Goal: Check status: Check status

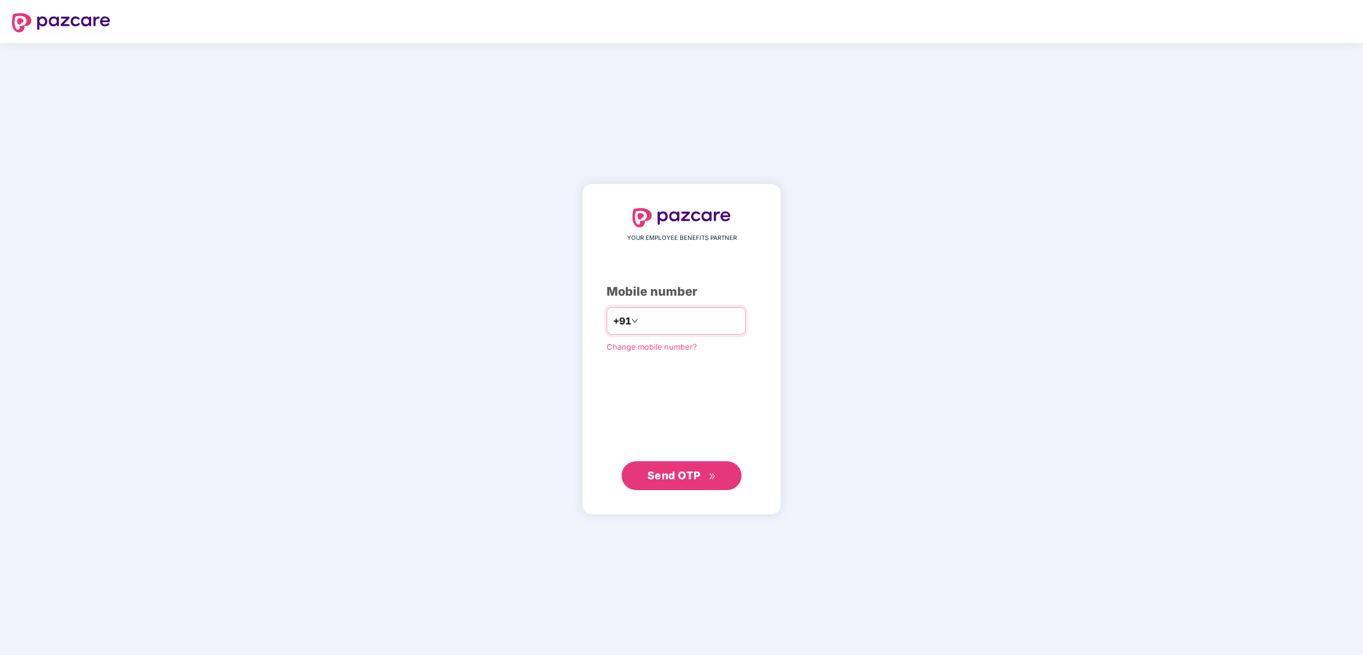
click at [726, 312] on input "number" at bounding box center [690, 320] width 98 height 19
type input "**********"
click at [677, 482] on span "Send OTP" at bounding box center [681, 474] width 69 height 17
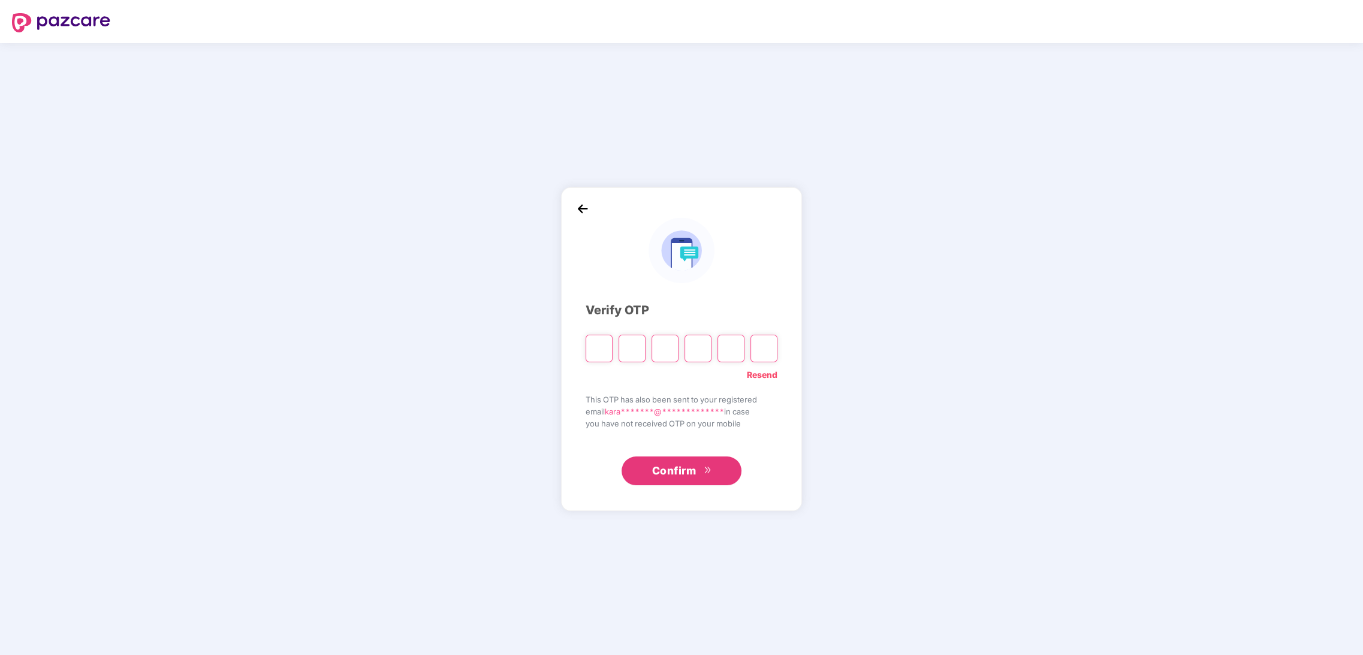
type input "*"
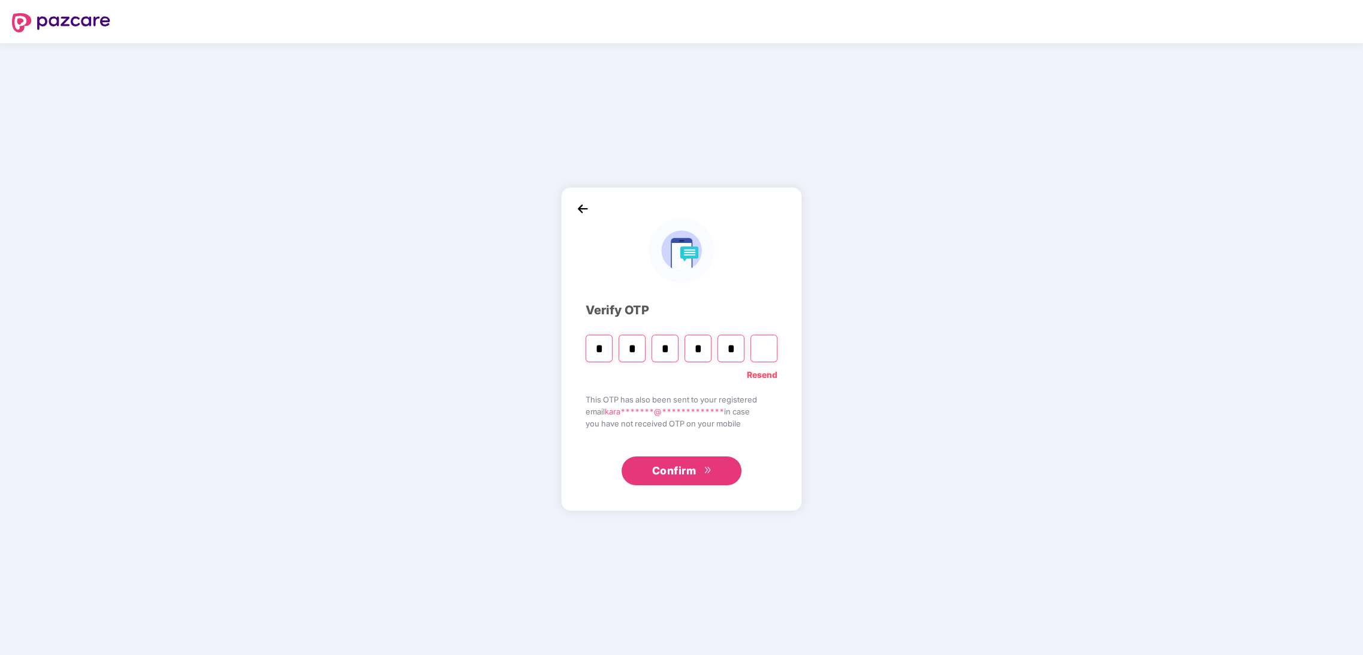
type input "*"
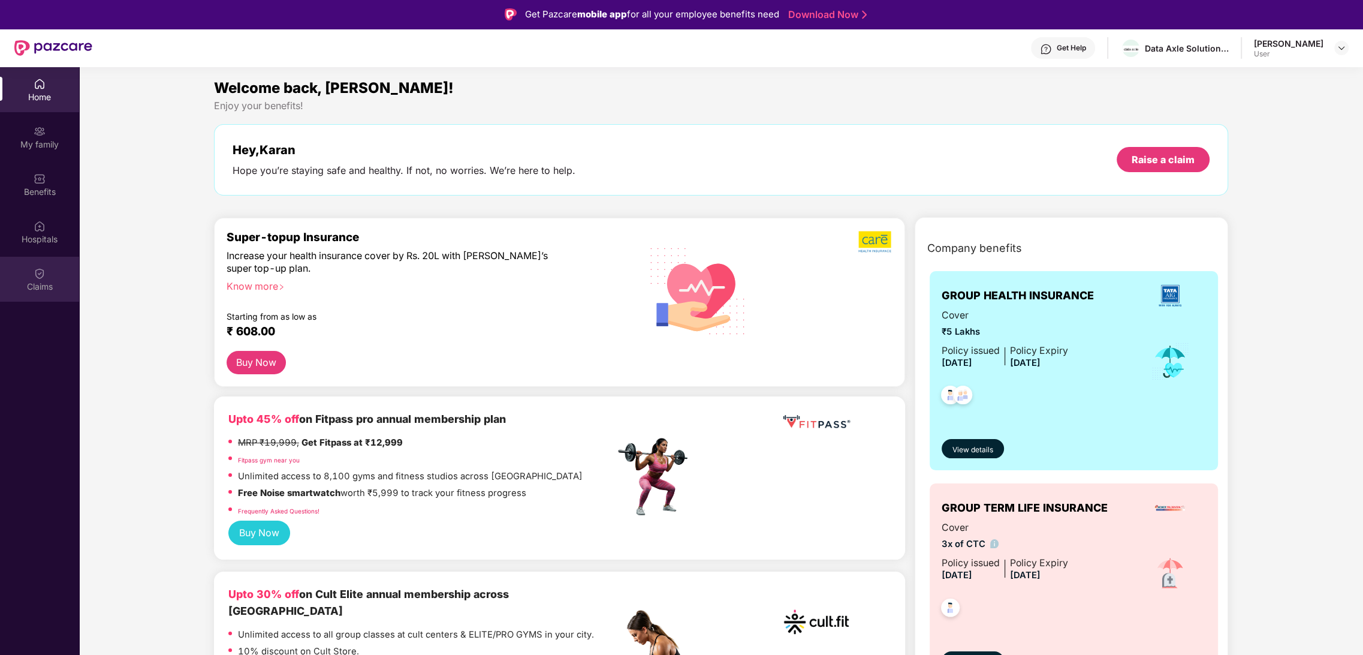
click at [47, 284] on div "Claims" at bounding box center [39, 287] width 79 height 12
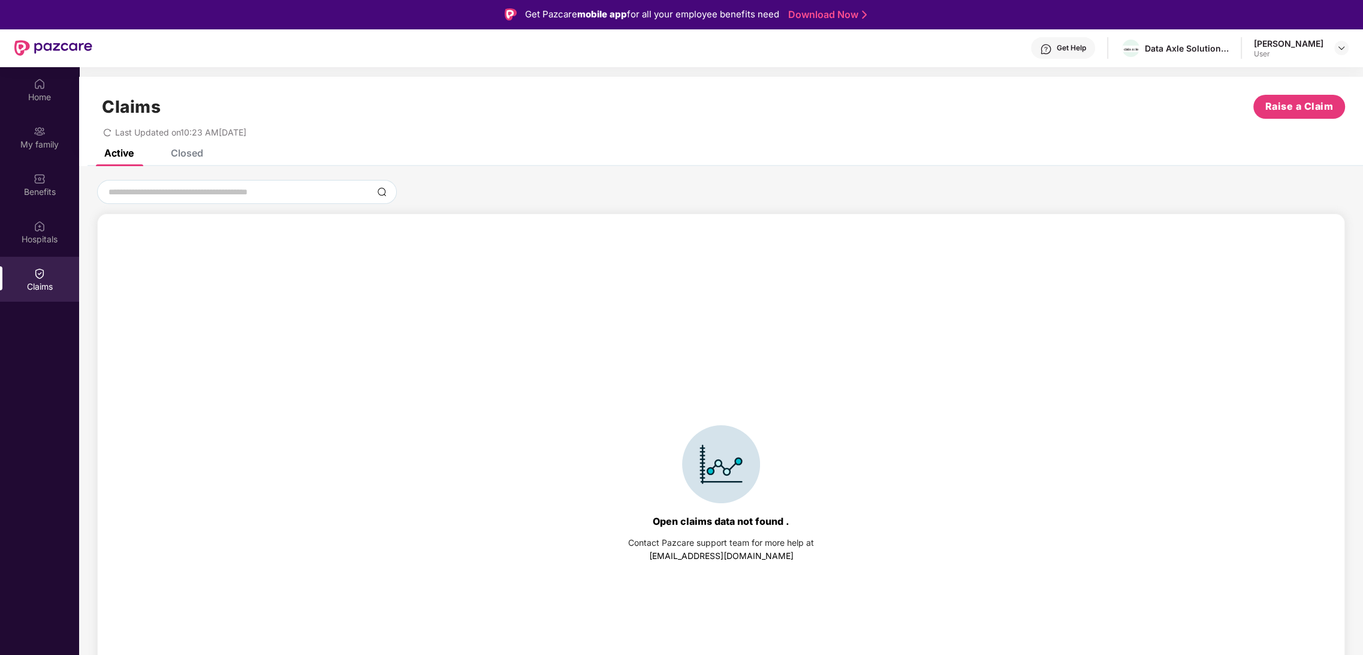
click at [185, 152] on div "Closed" at bounding box center [187, 153] width 32 height 12
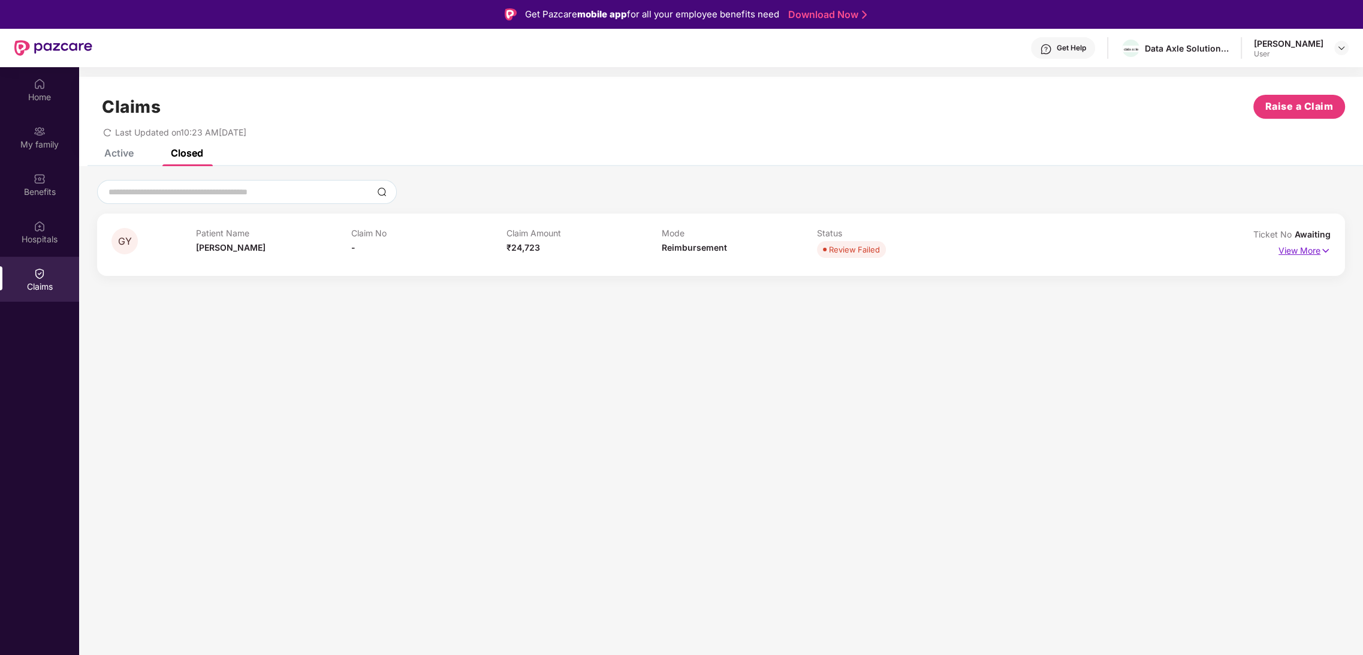
click at [1314, 242] on p "View More" at bounding box center [1305, 249] width 52 height 16
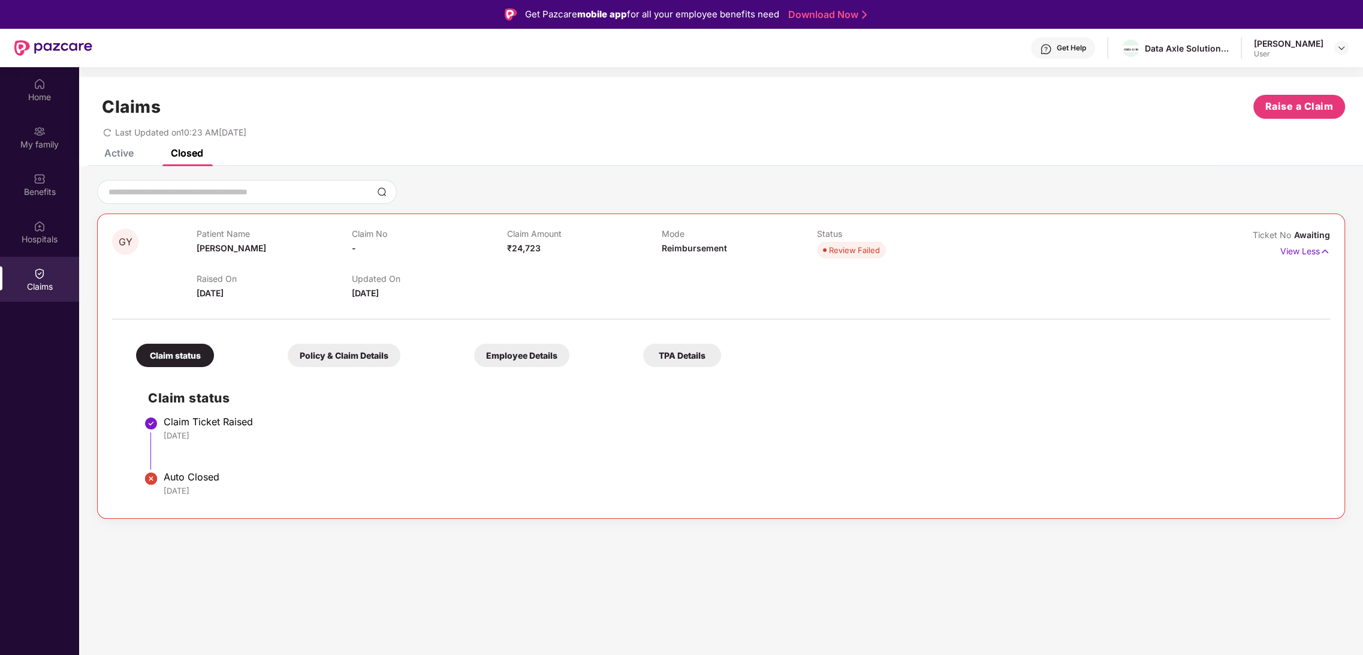
click at [1097, 284] on div "Raised On [DATE] Updated On [DATE]" at bounding box center [662, 280] width 930 height 38
click at [110, 155] on div "Active" at bounding box center [118, 153] width 29 height 12
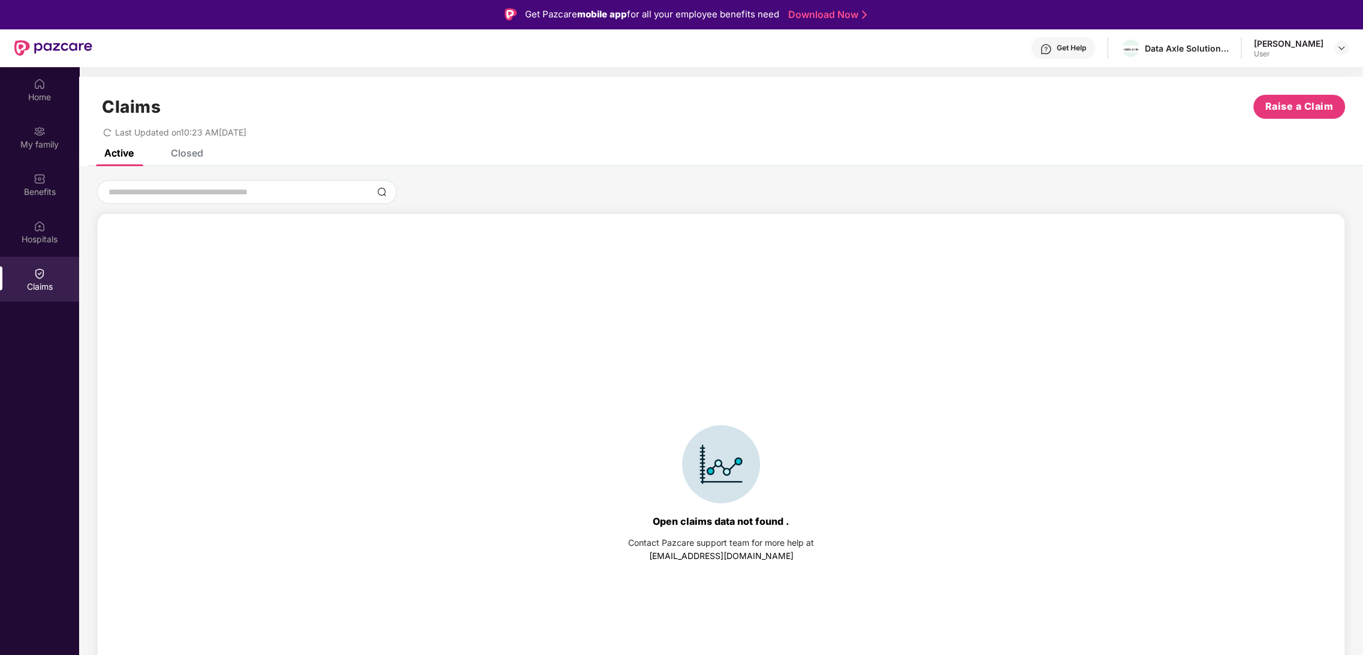
click at [197, 158] on div "Closed" at bounding box center [187, 153] width 32 height 12
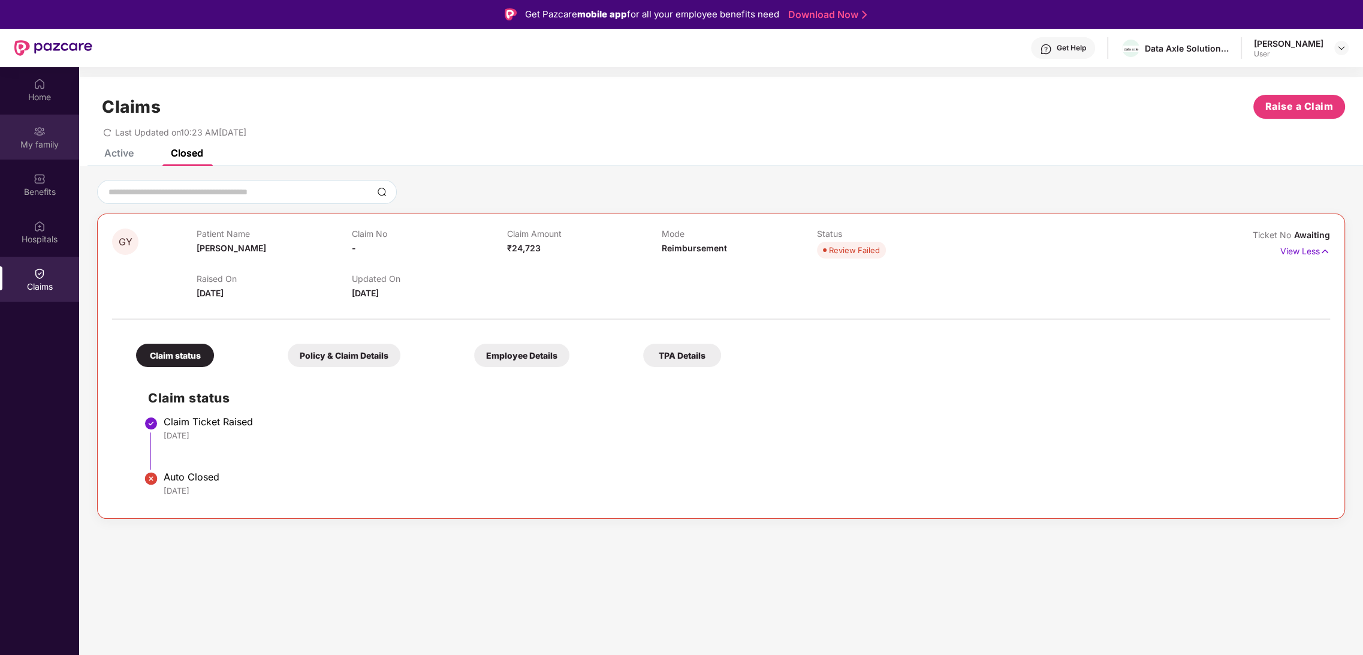
click at [33, 154] on div "My family" at bounding box center [39, 136] width 79 height 45
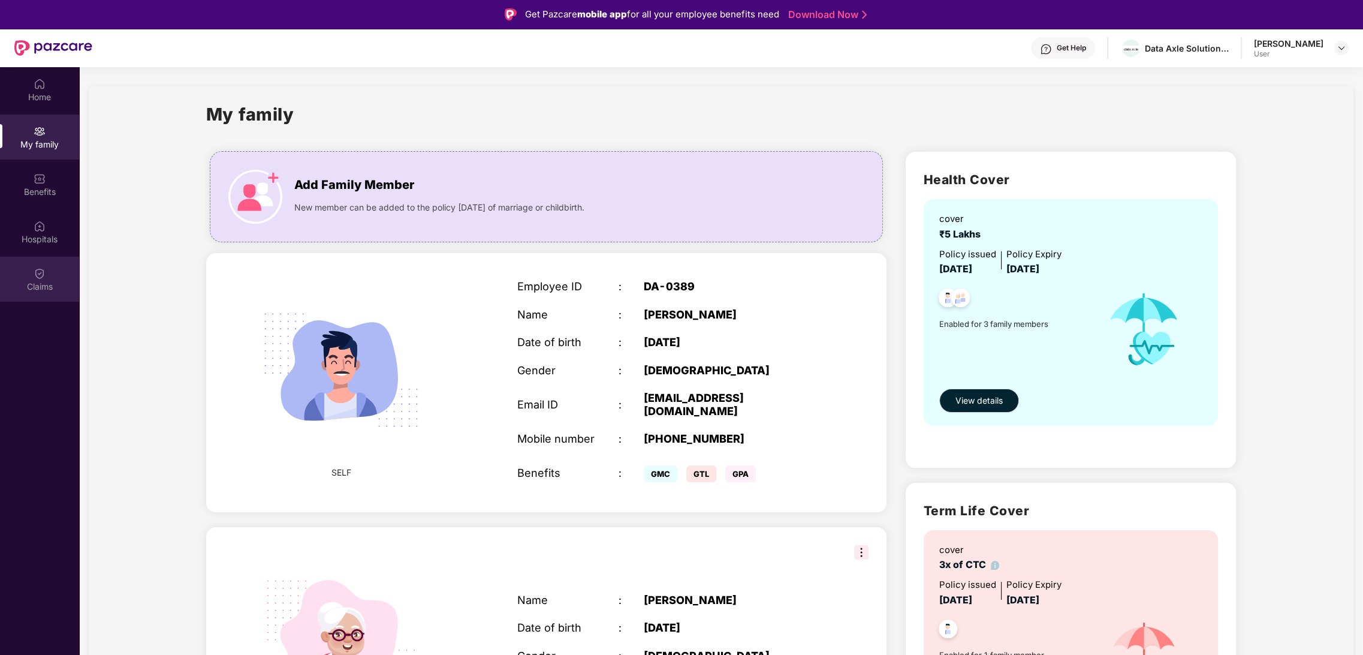
click at [39, 274] on img at bounding box center [40, 273] width 12 height 12
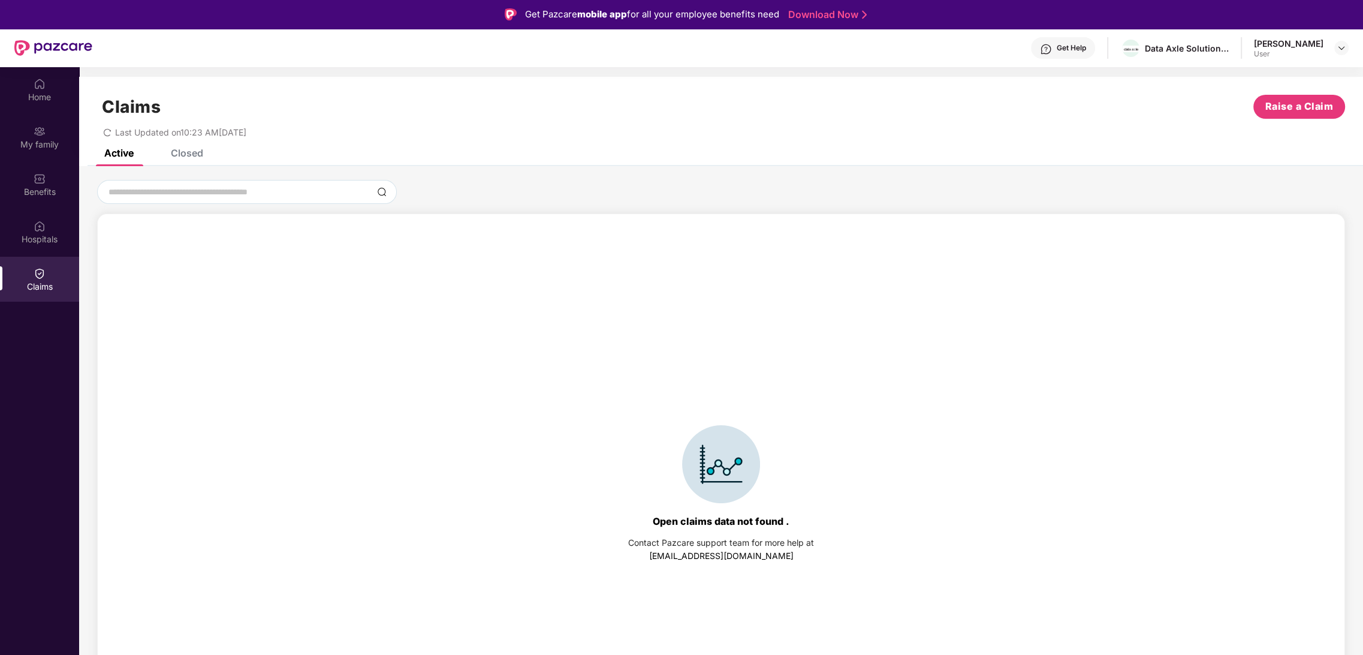
click at [194, 153] on div "Closed" at bounding box center [187, 153] width 32 height 12
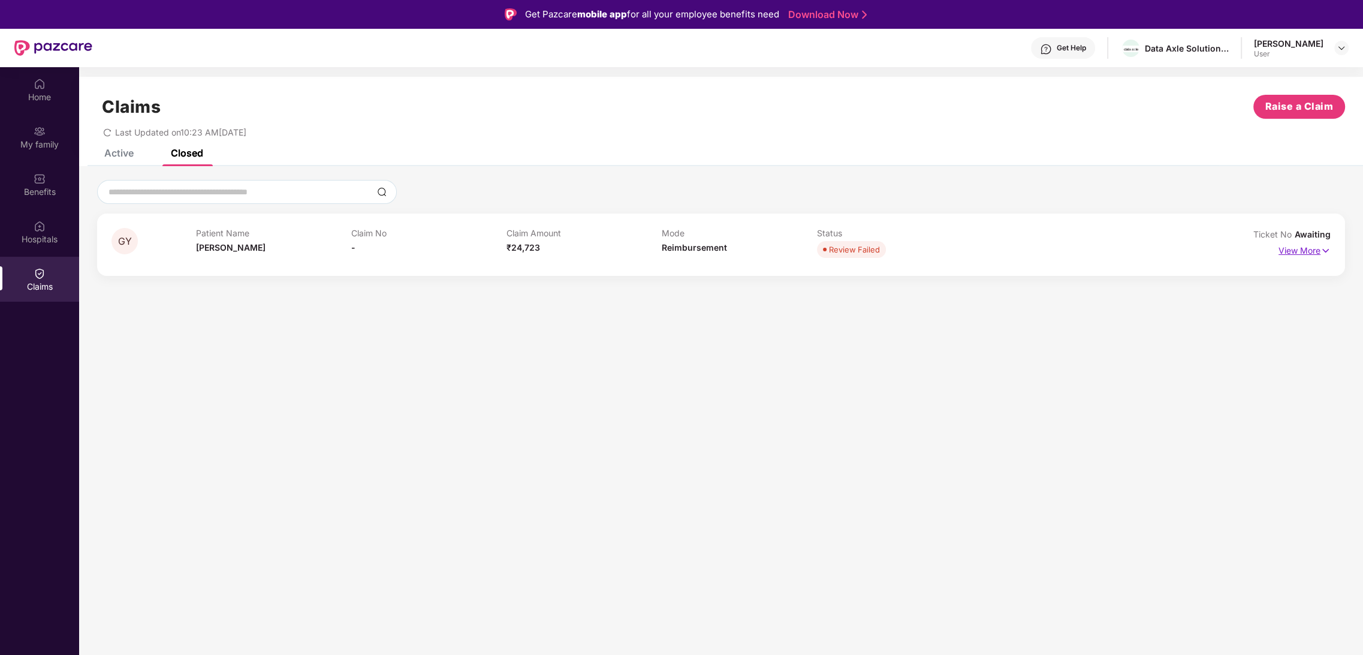
click at [1307, 249] on p "View More" at bounding box center [1305, 249] width 52 height 16
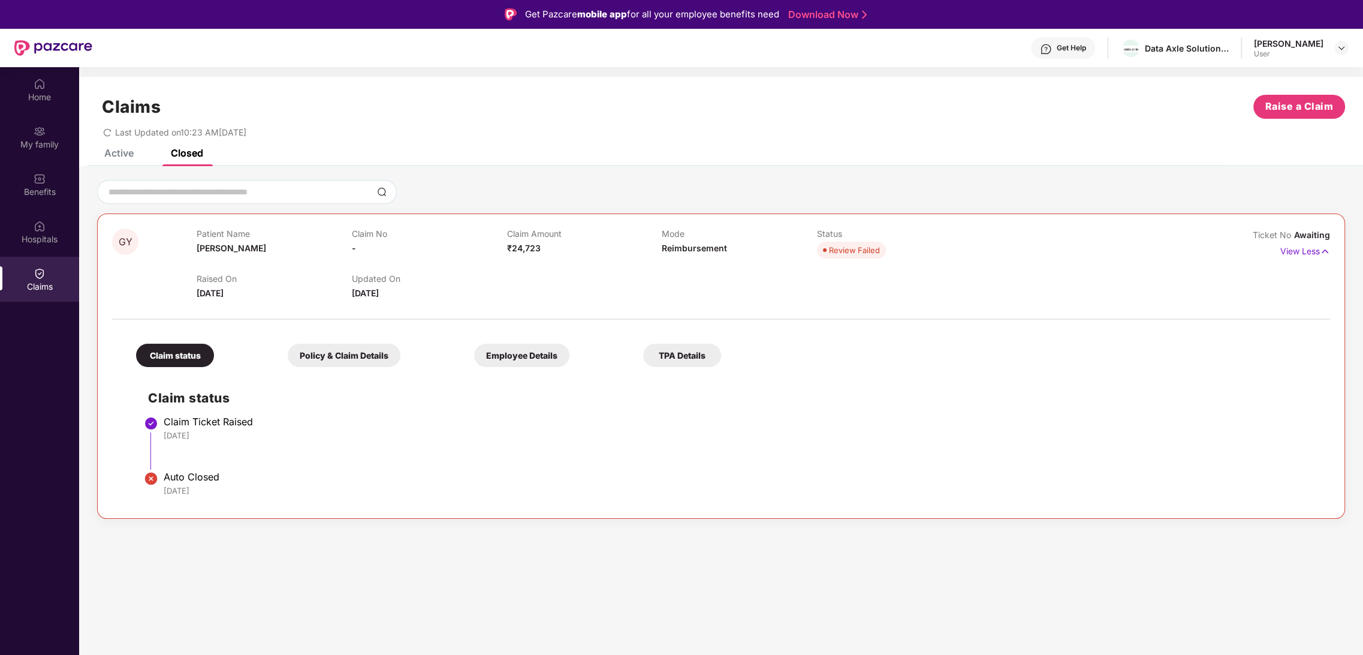
click at [369, 358] on div "Policy & Claim Details" at bounding box center [344, 354] width 113 height 23
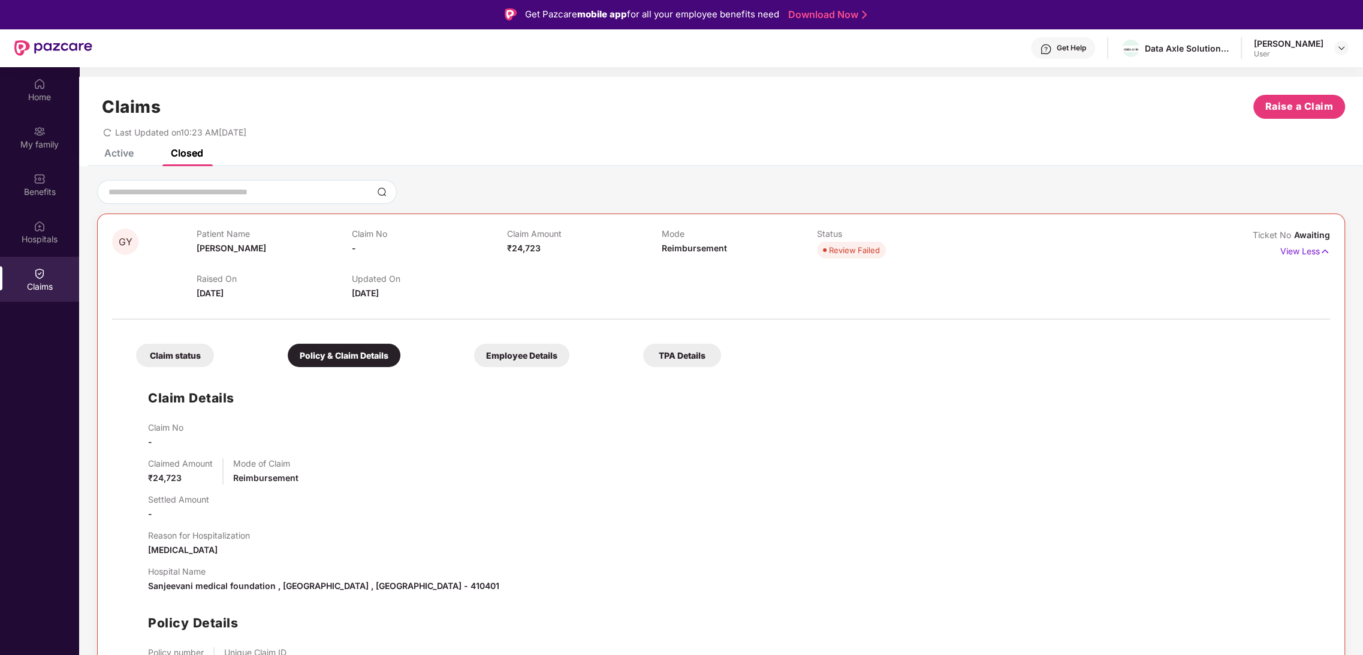
click at [166, 358] on div "Claim status" at bounding box center [175, 354] width 78 height 23
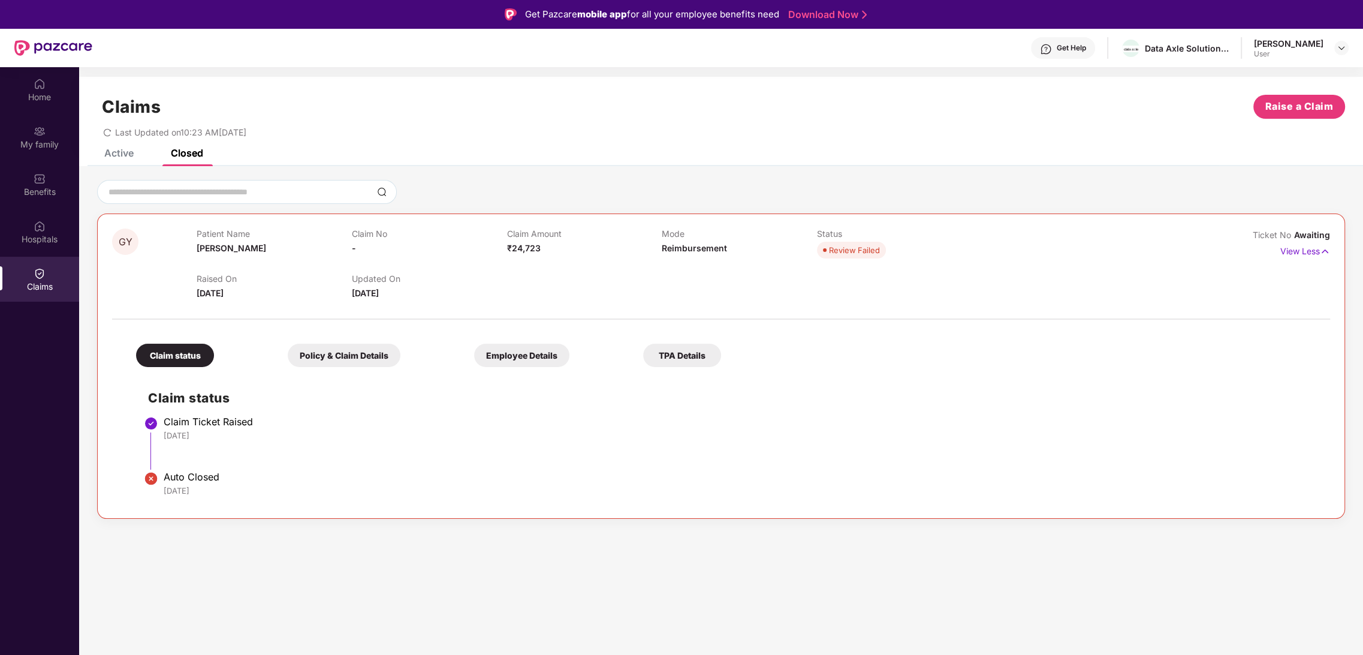
click at [1072, 479] on div "Auto Closed" at bounding box center [741, 477] width 1154 height 12
click at [468, 451] on li "Claim Ticket Raised [DATE]" at bounding box center [733, 447] width 1170 height 55
